Goal: Information Seeking & Learning: Learn about a topic

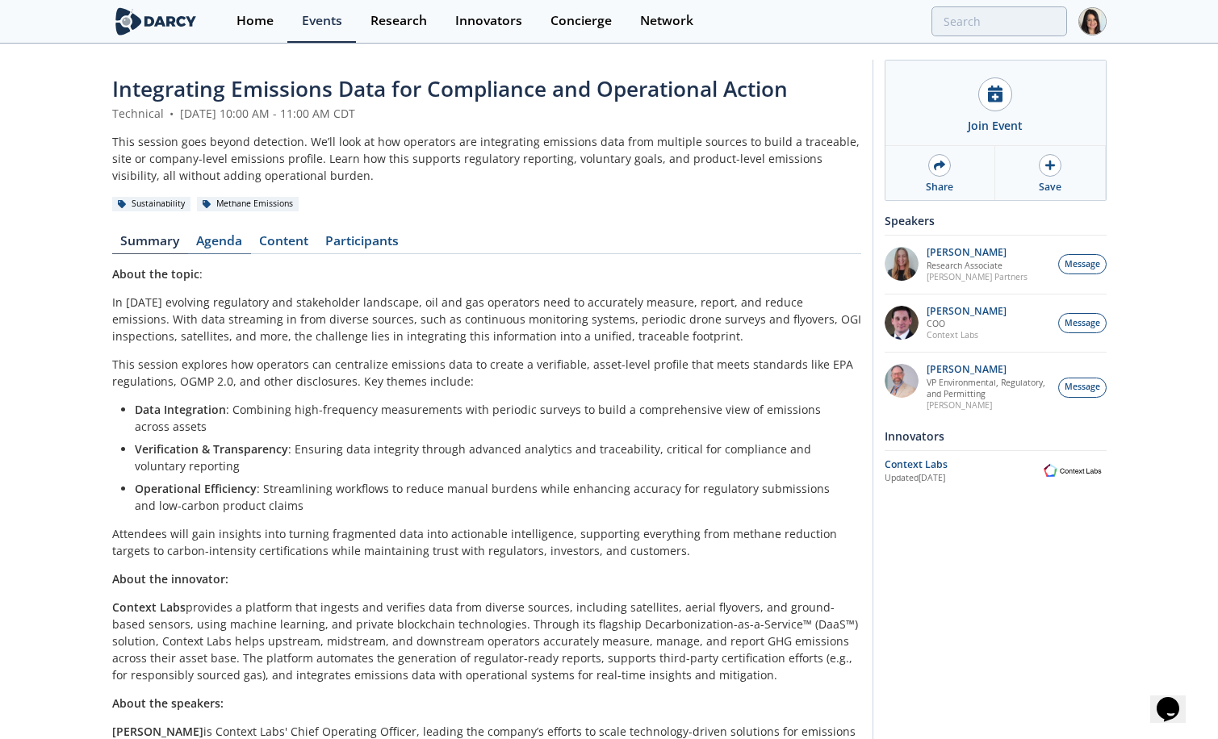
click at [212, 239] on link "Agenda" at bounding box center [219, 244] width 63 height 19
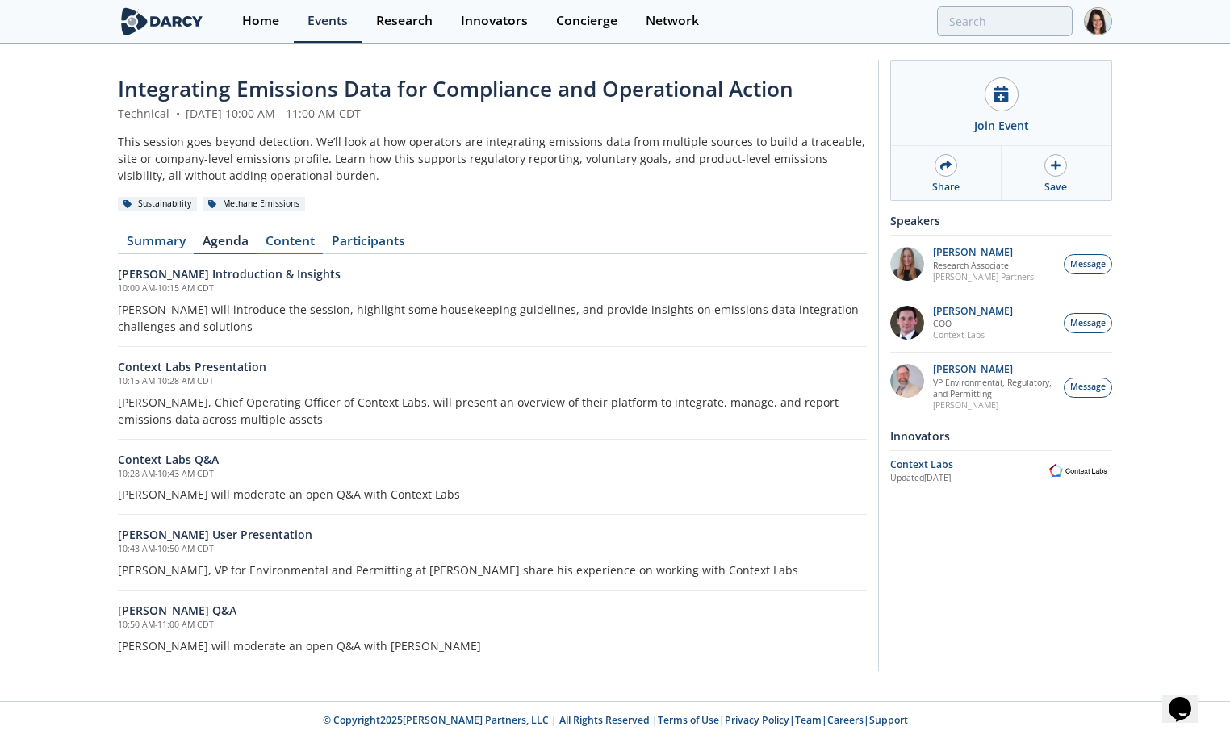
click at [283, 242] on link "Content" at bounding box center [290, 244] width 66 height 19
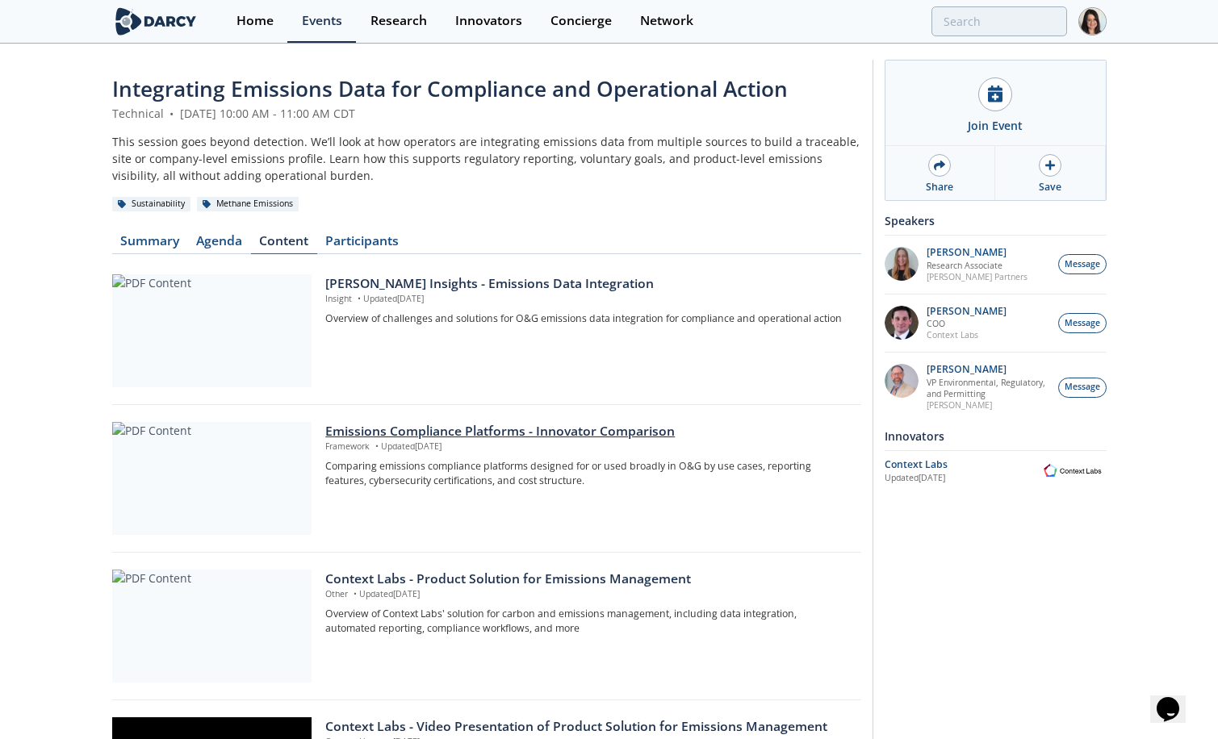
click at [490, 437] on div "Emissions Compliance Platforms - Innovator Comparison" at bounding box center [587, 431] width 524 height 19
click at [415, 286] on div "[PERSON_NAME] Insights - Emissions Data Integration" at bounding box center [587, 283] width 524 height 19
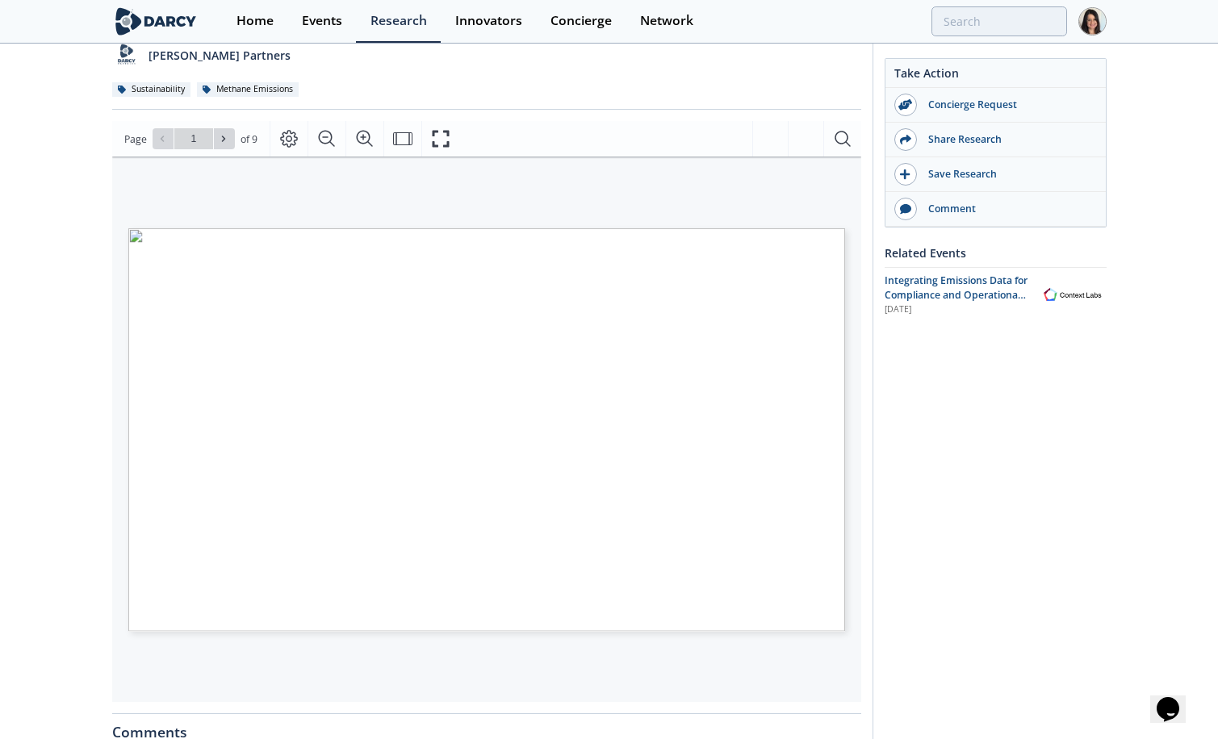
scroll to position [242, 0]
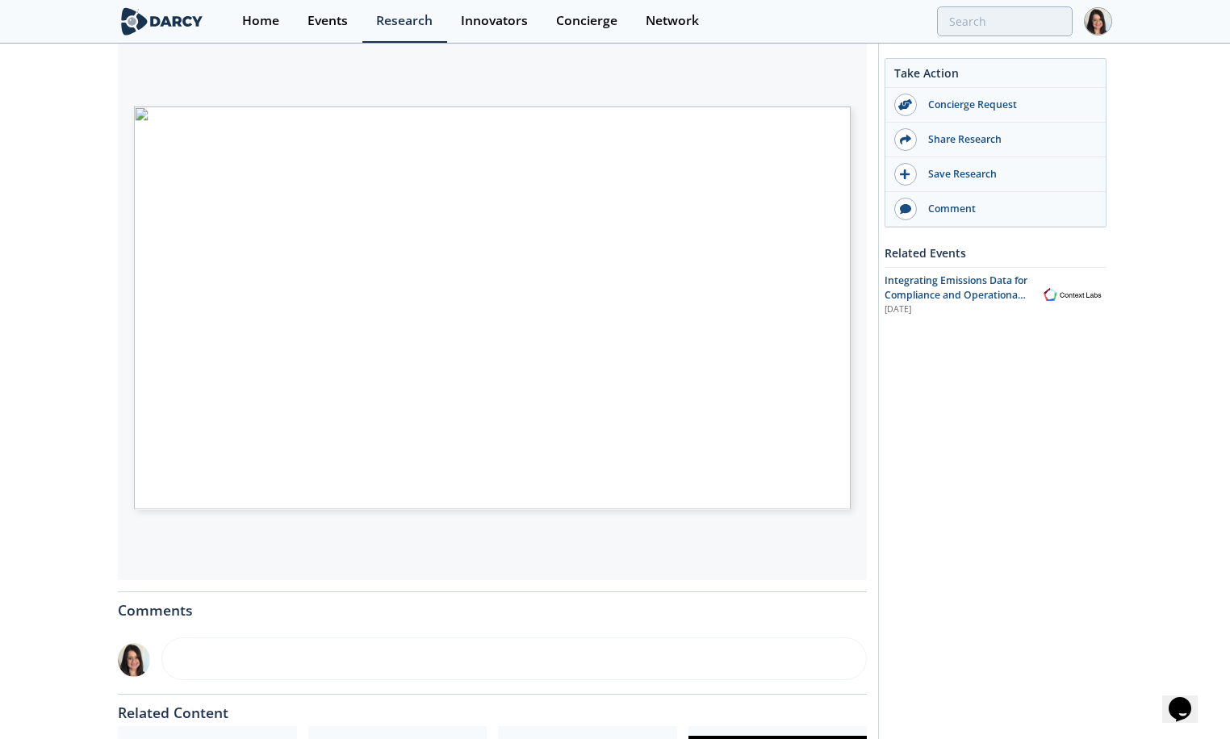
type input "2"
type input "3"
type input "4"
click at [196, 456] on span "HELP?" at bounding box center [195, 453] width 27 height 6
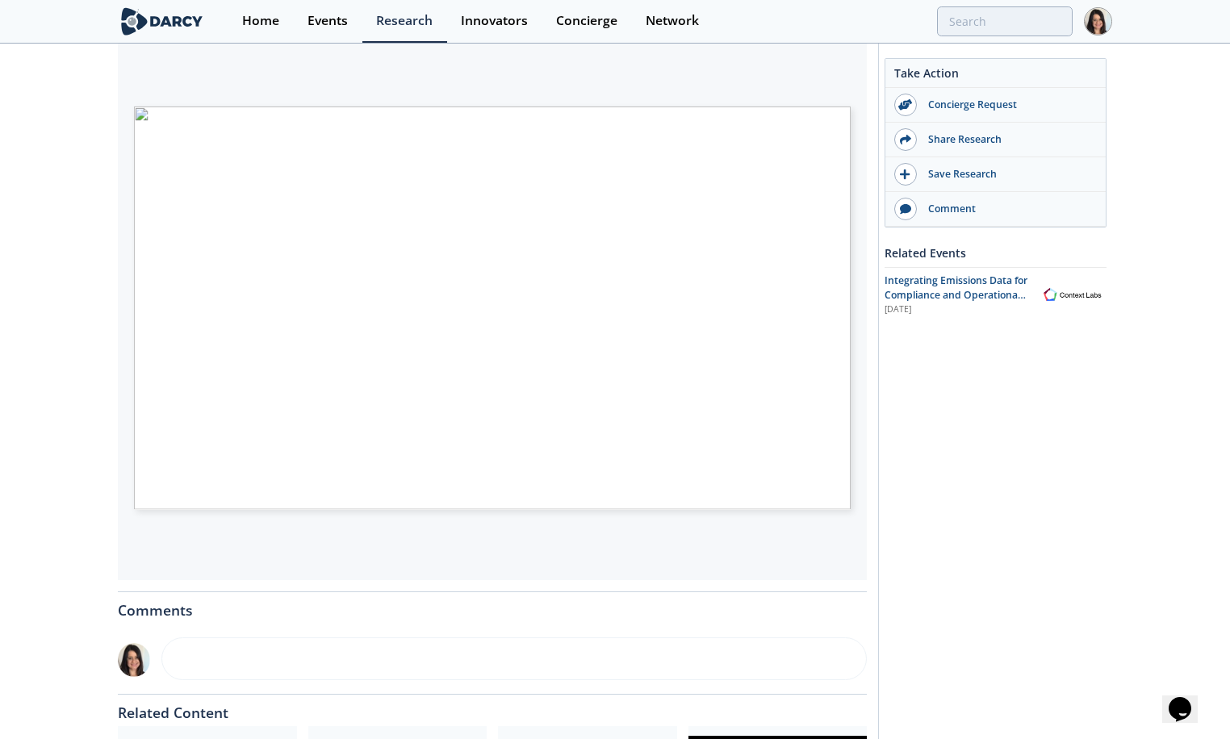
drag, startPoint x: 196, startPoint y: 456, endPoint x: 324, endPoint y: 483, distance: 130.4
